Goal: Information Seeking & Learning: Learn about a topic

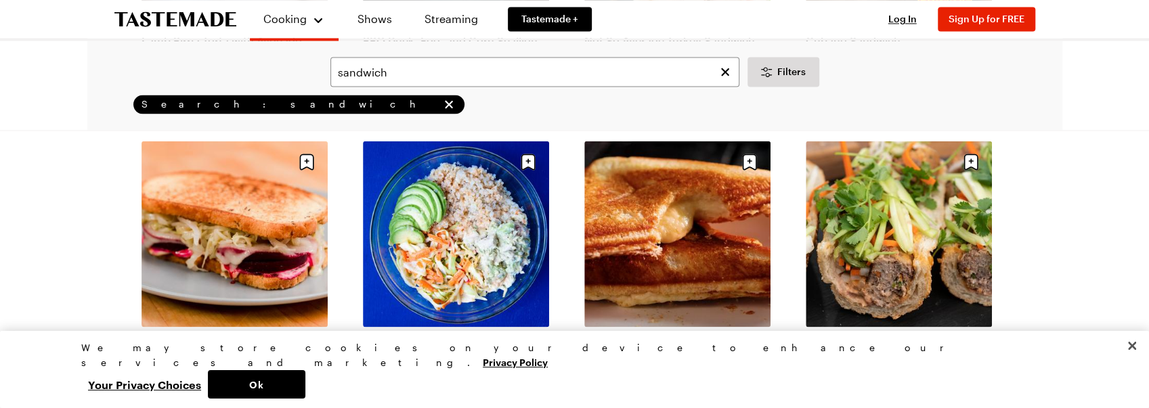
scroll to position [1580, 0]
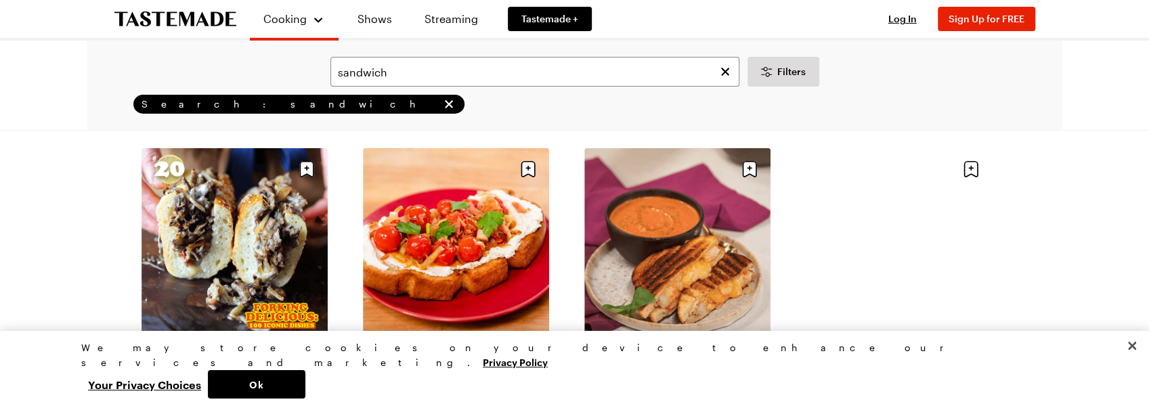
scroll to position [3070, 0]
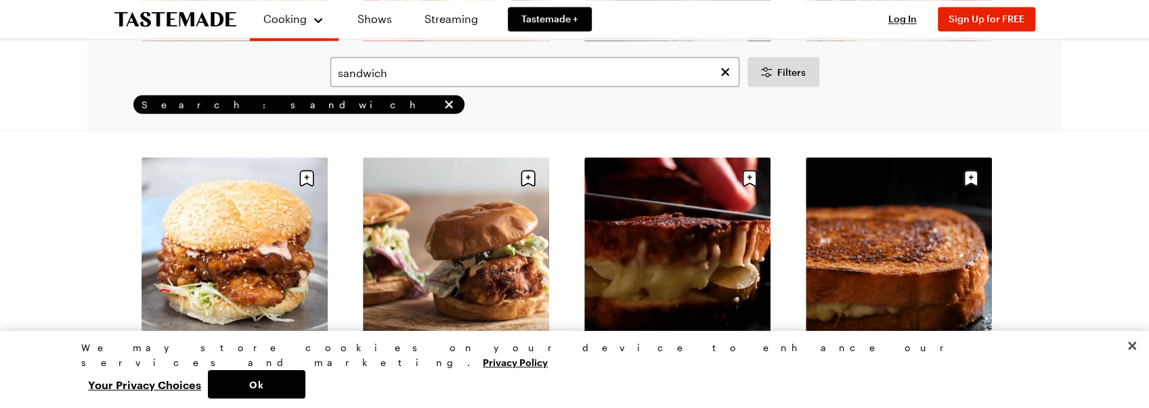
scroll to position [5147, 0]
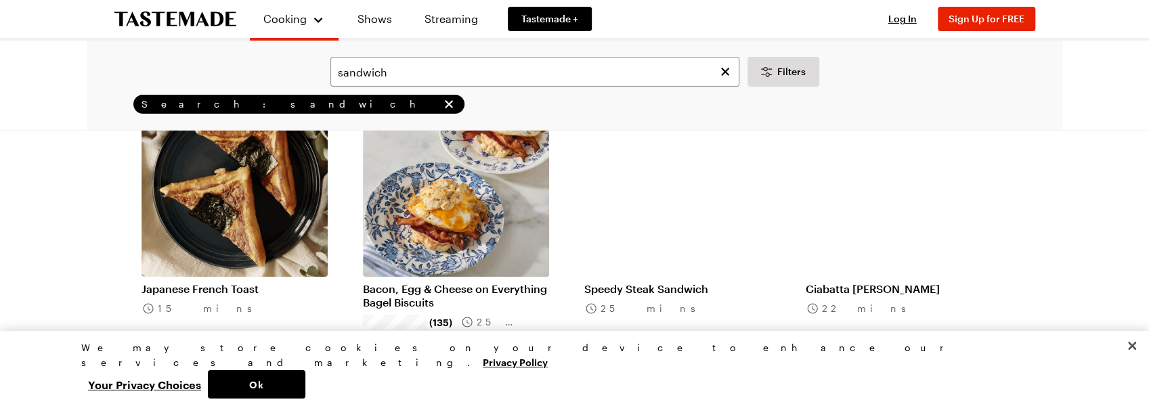
scroll to position [6727, 0]
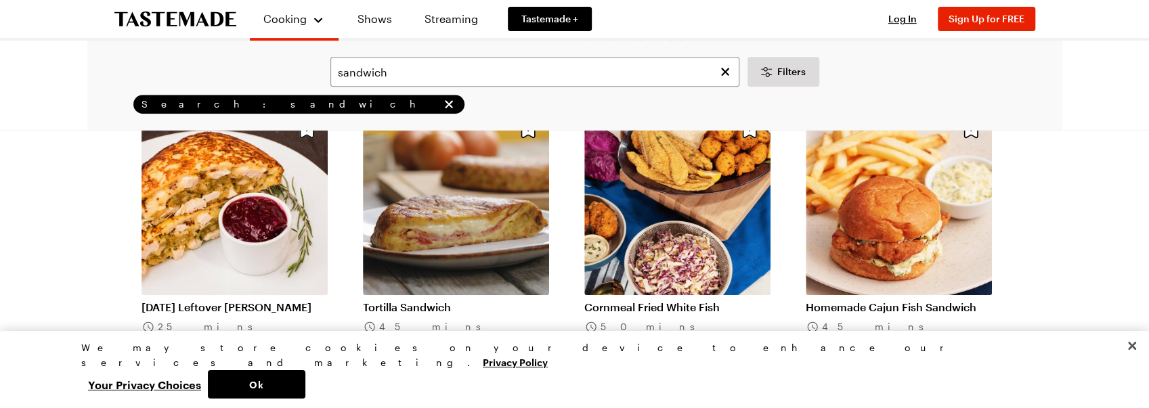
scroll to position [7269, 0]
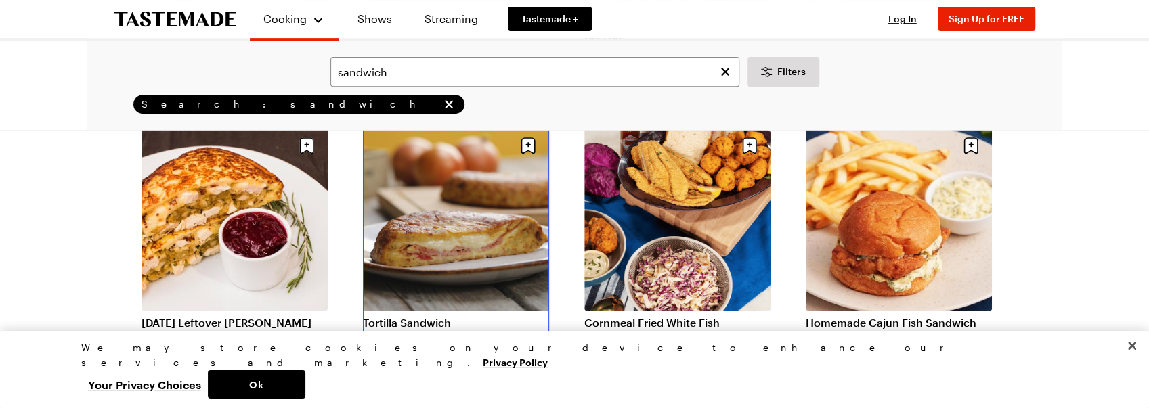
click at [465, 316] on link "Tortilla Sandwich" at bounding box center [456, 323] width 186 height 14
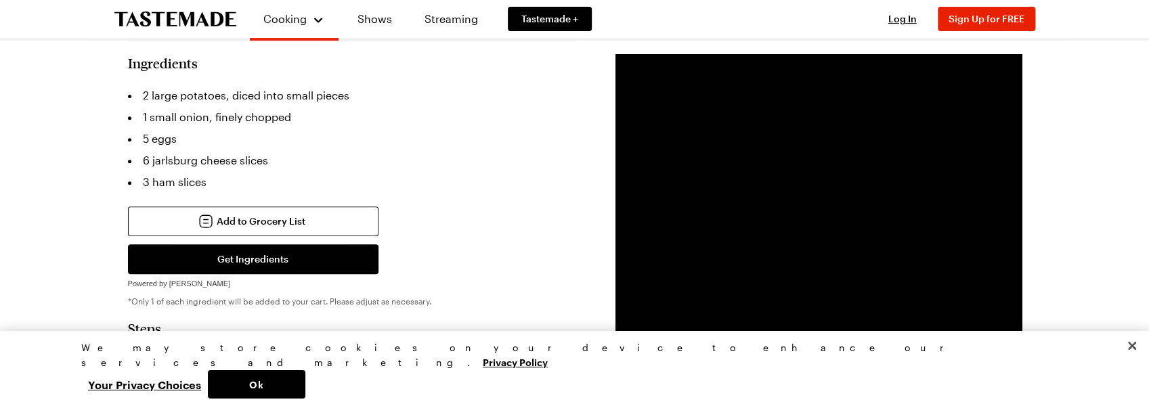
scroll to position [196, 0]
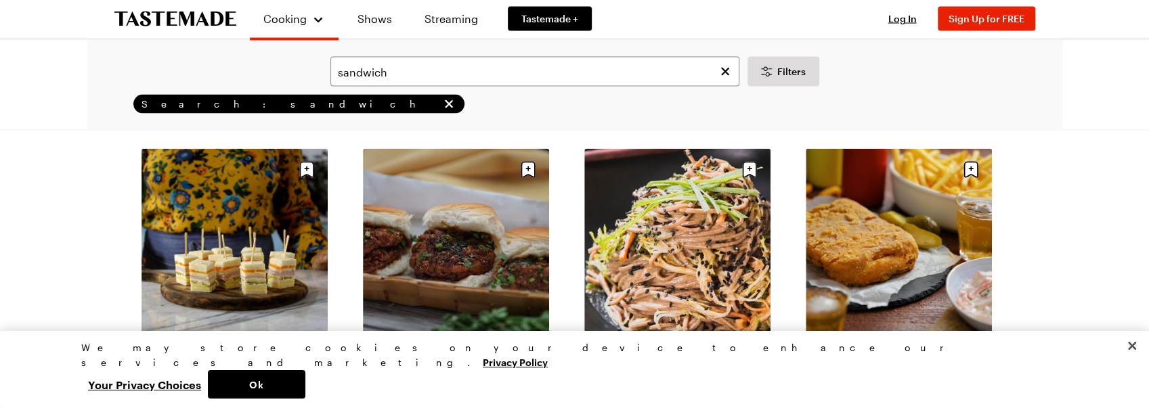
scroll to position [8804, 0]
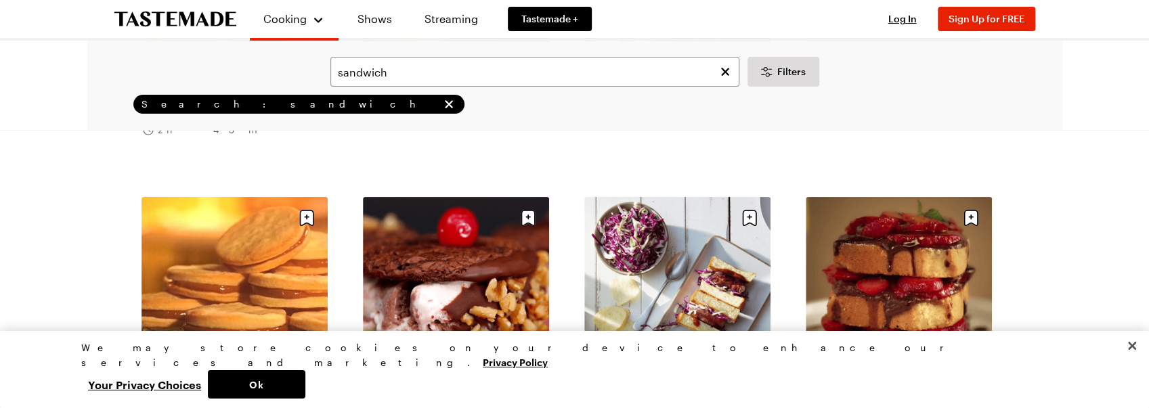
scroll to position [10520, 0]
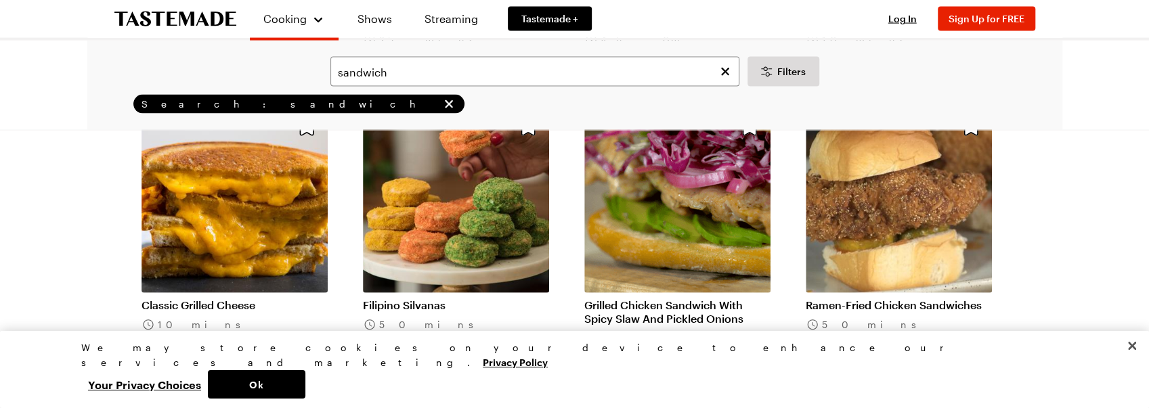
scroll to position [12371, 0]
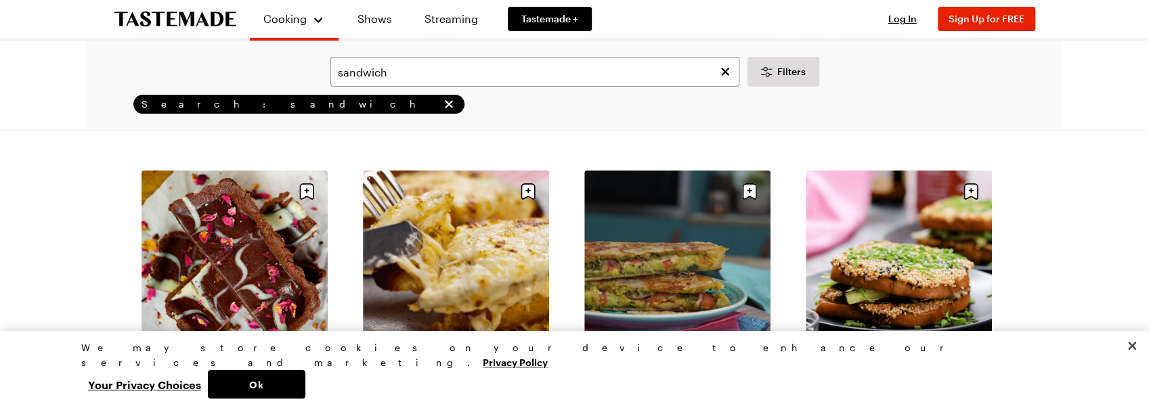
scroll to position [13816, 0]
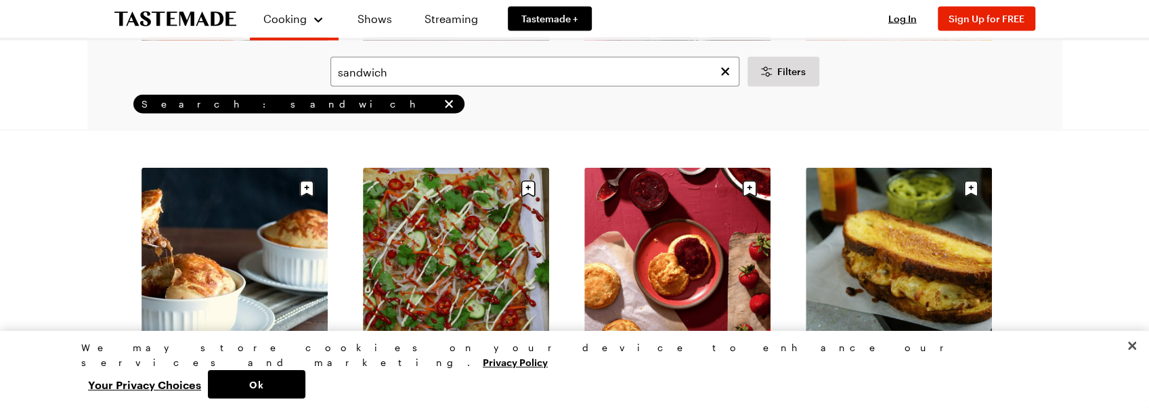
scroll to position [15892, 0]
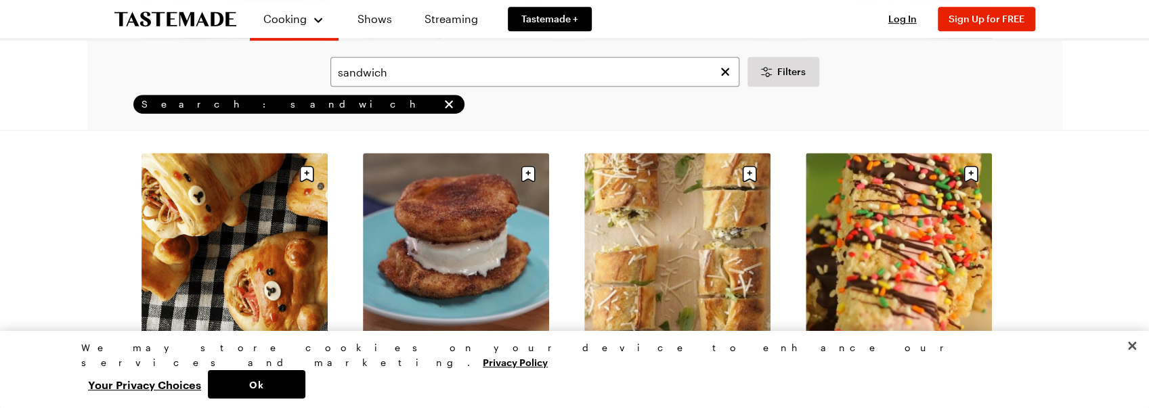
scroll to position [17699, 0]
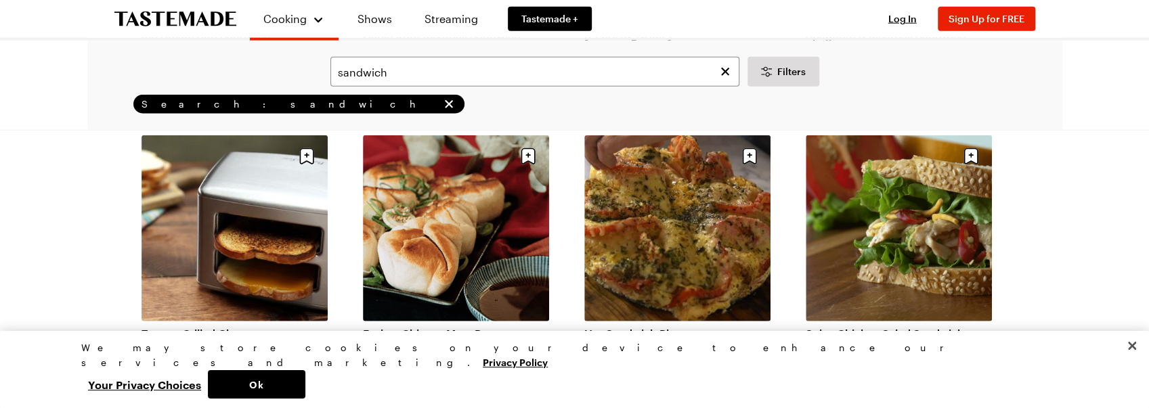
scroll to position [19505, 0]
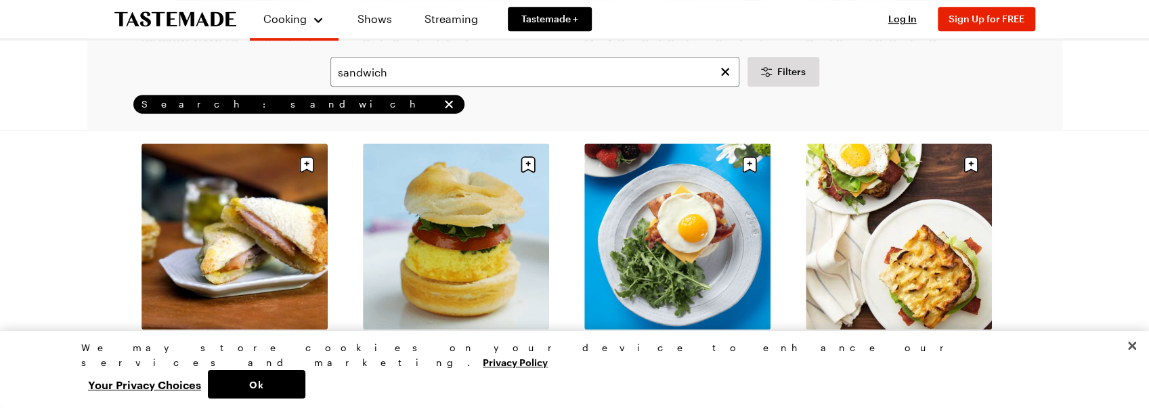
scroll to position [21311, 0]
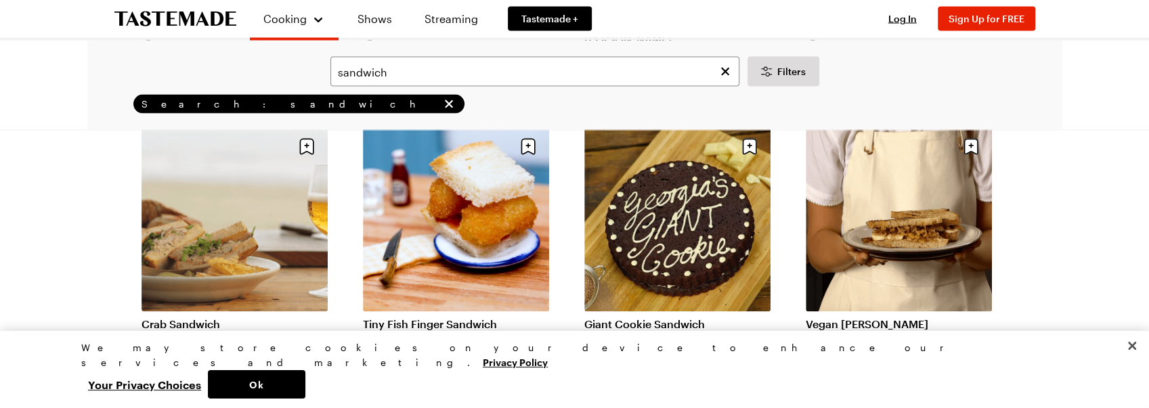
scroll to position [22485, 0]
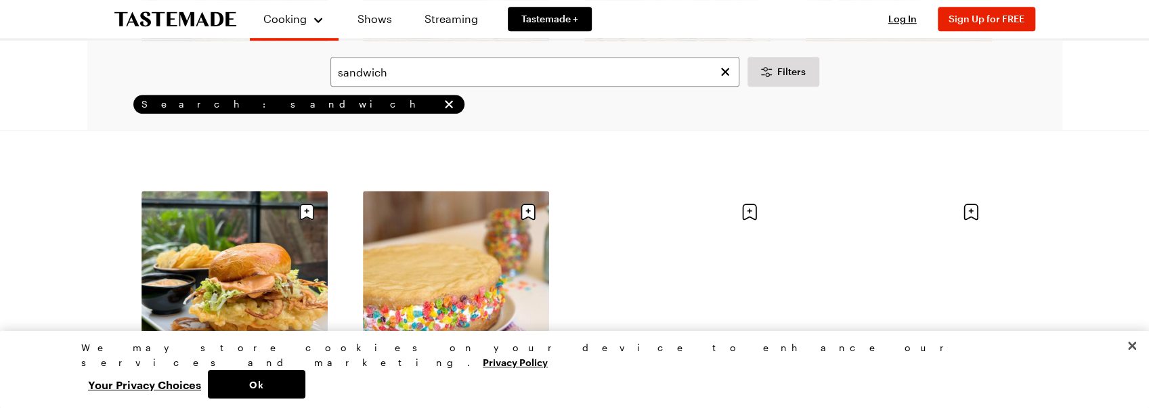
scroll to position [24833, 0]
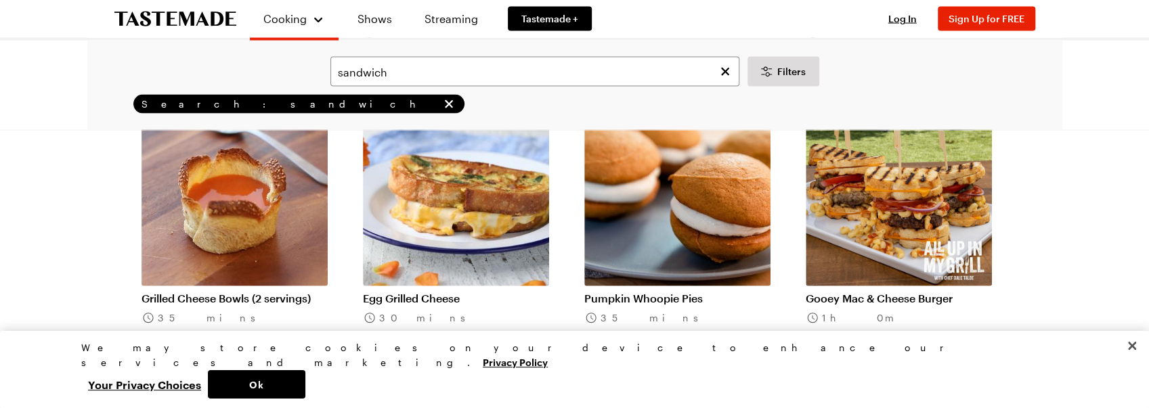
scroll to position [26097, 0]
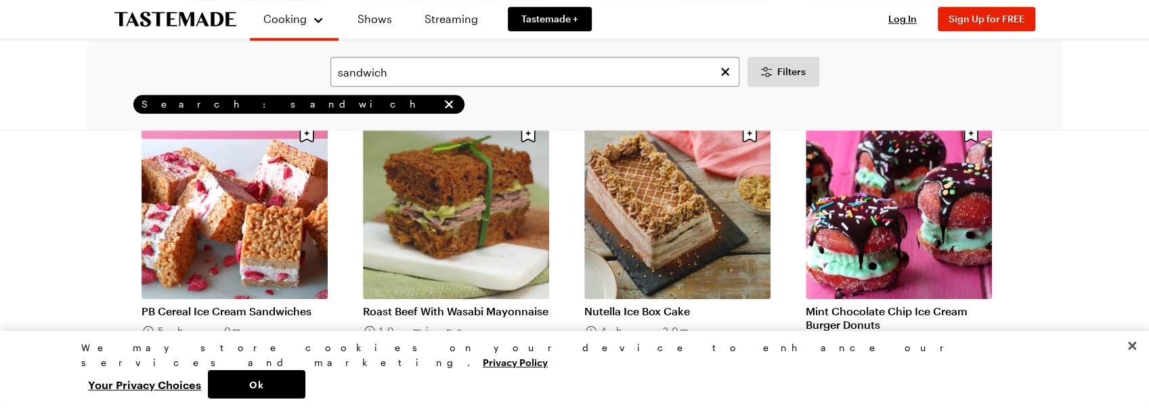
scroll to position [28490, 0]
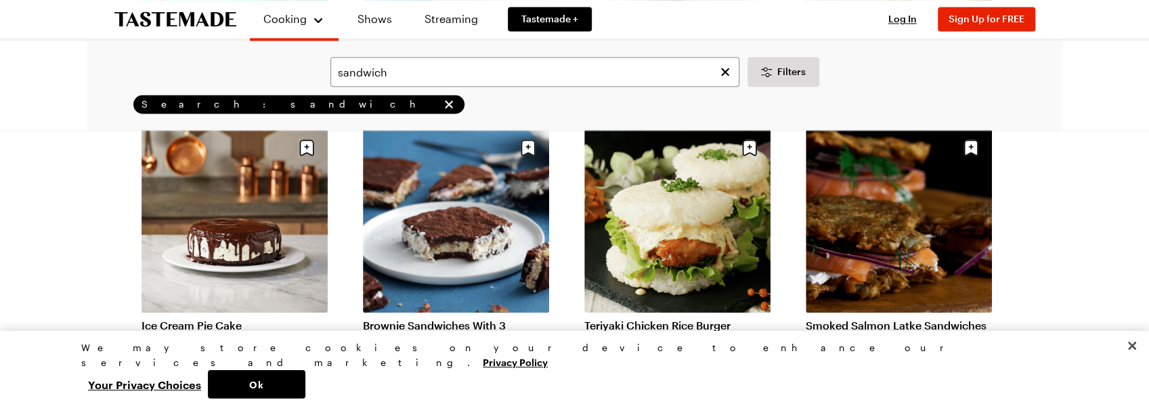
scroll to position [29122, 0]
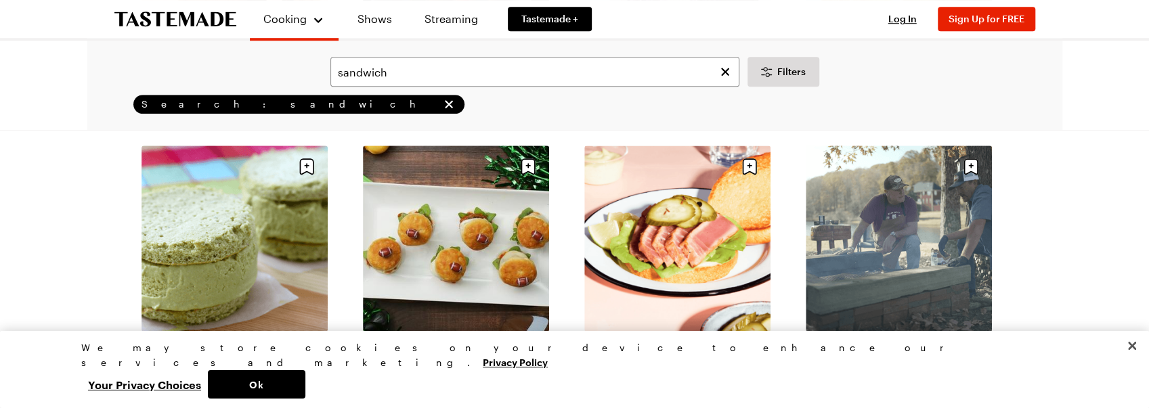
scroll to position [31741, 0]
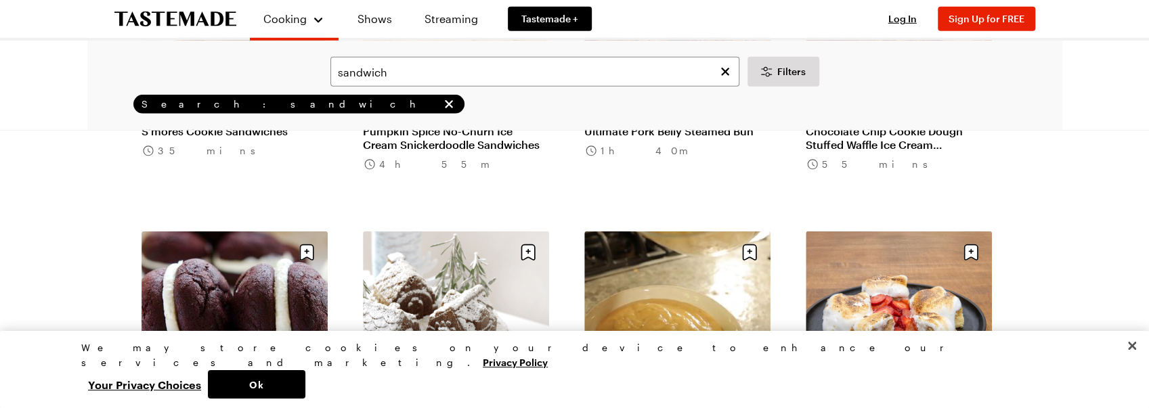
scroll to position [33818, 0]
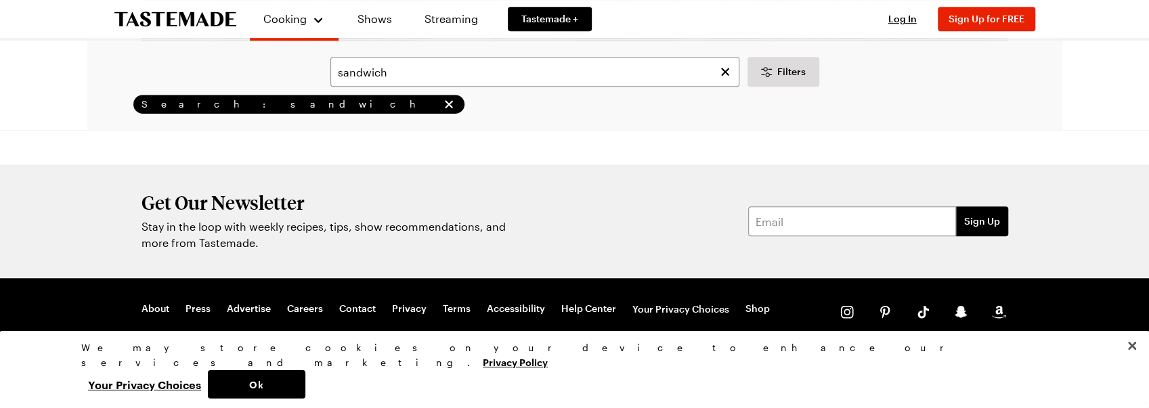
scroll to position [35068, 0]
